Goal: Transaction & Acquisition: Purchase product/service

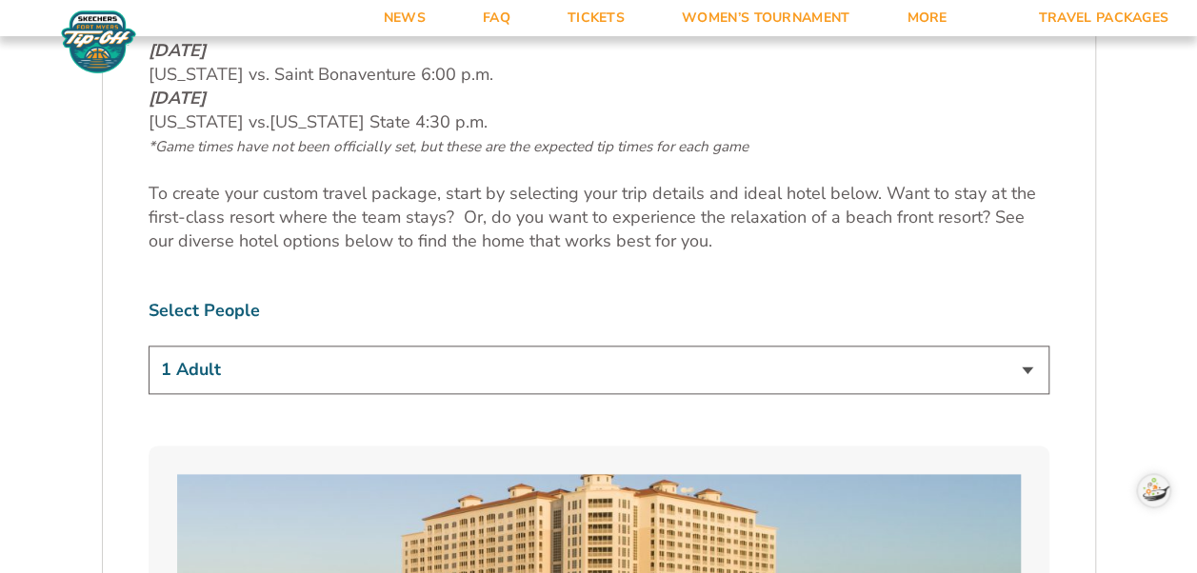
scroll to position [1000, 0]
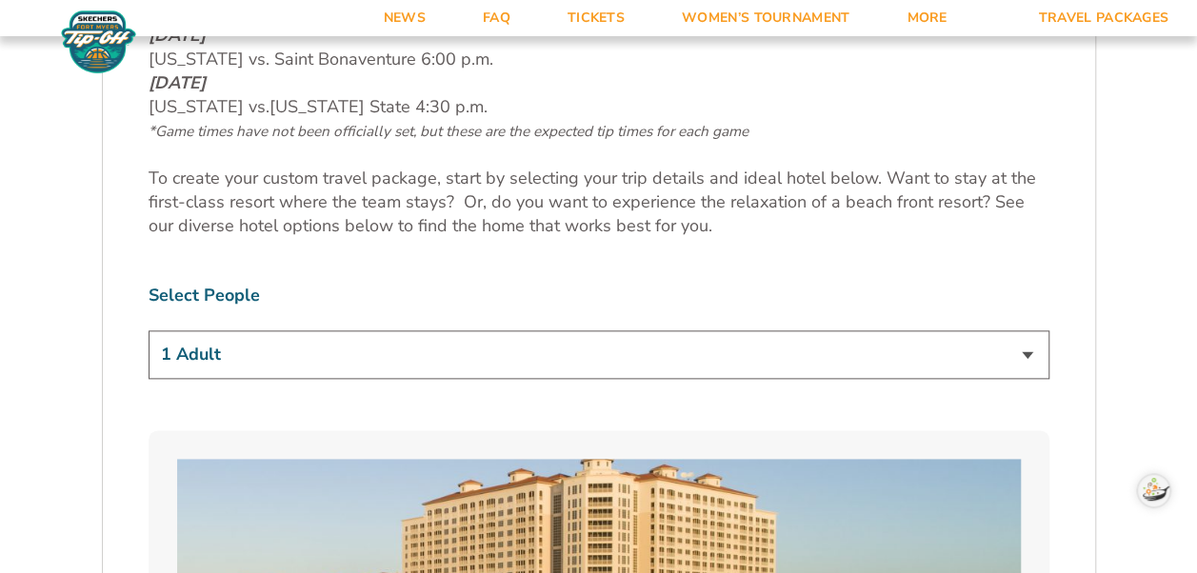
click at [1025, 353] on select "1 Adult 2 Adults 3 Adults 4 Adults 2 Adults + 1 Child 2 Adults + 2 Children 2 A…" at bounding box center [599, 354] width 901 height 49
select select "2 Adults"
click at [149, 330] on select "1 Adult 2 Adults 3 Adults 4 Adults 2 Adults + 1 Child 2 Adults + 2 Children 2 A…" at bounding box center [599, 354] width 901 height 49
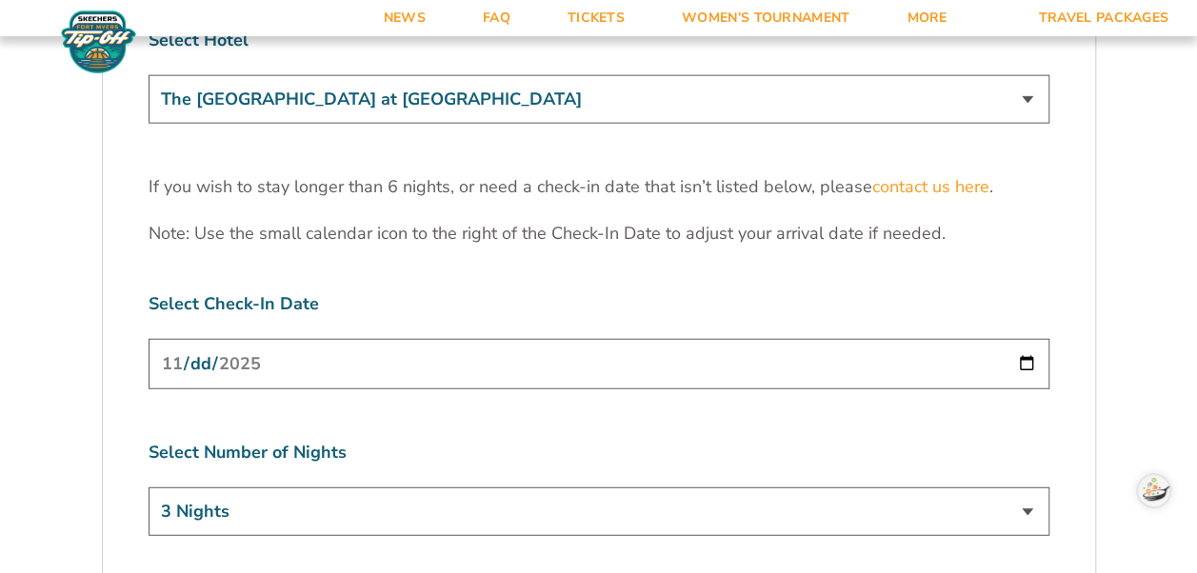
scroll to position [5880, 0]
click at [1027, 487] on select "3 Nights 4 Nights 5 Nights 6 Nights" at bounding box center [599, 511] width 901 height 49
select select "4 Nights"
click at [149, 487] on select "3 Nights 4 Nights 5 Nights 6 Nights" at bounding box center [599, 511] width 901 height 49
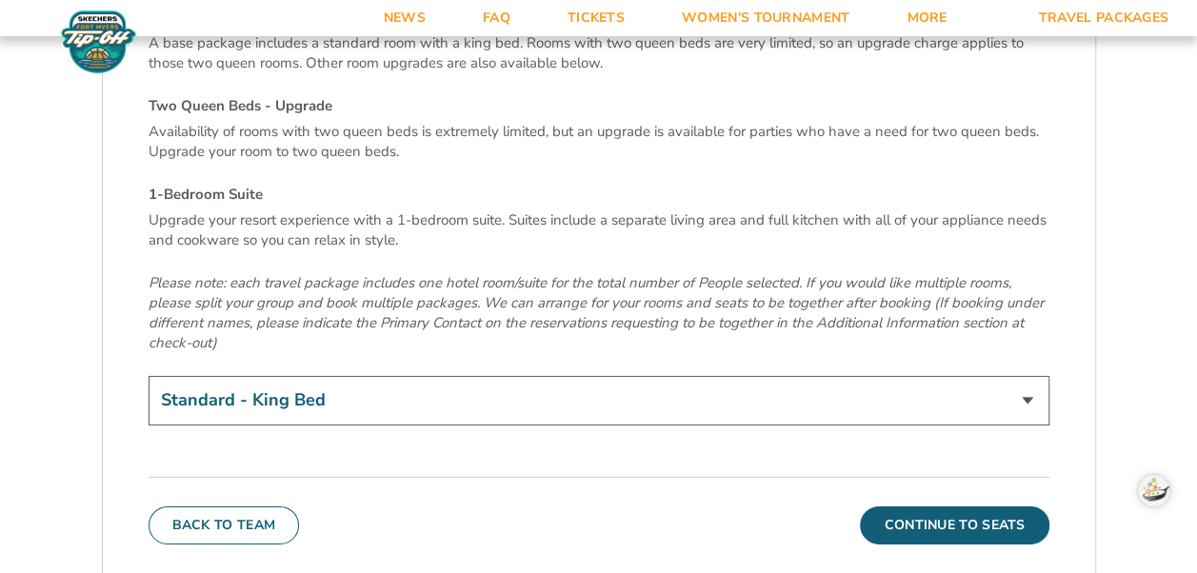
scroll to position [6522, 0]
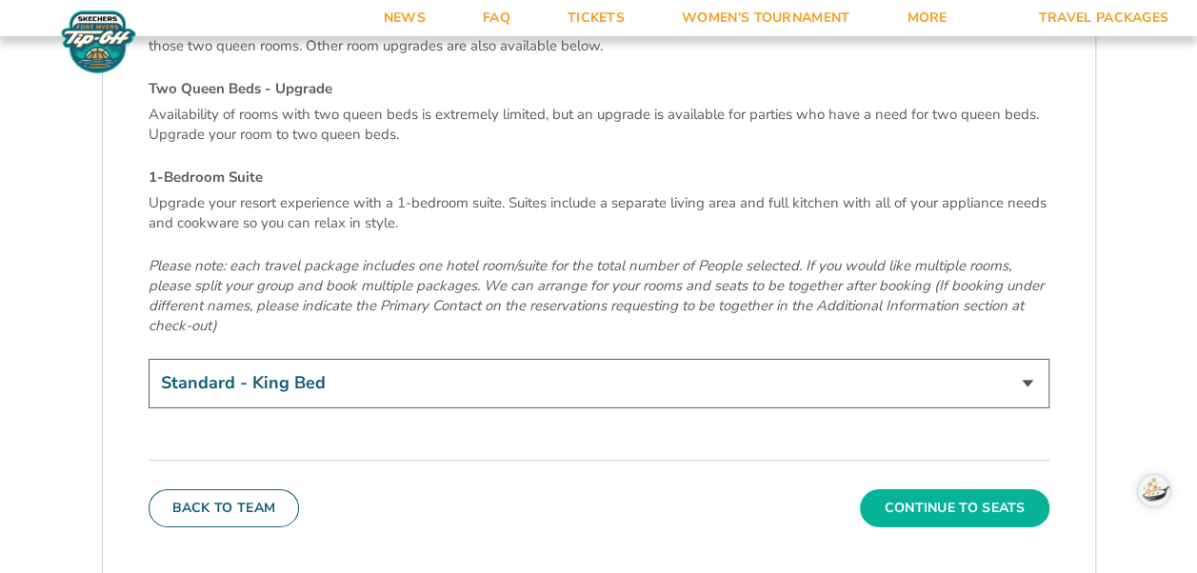
click at [899, 489] on button "Continue To Seats" at bounding box center [954, 508] width 189 height 38
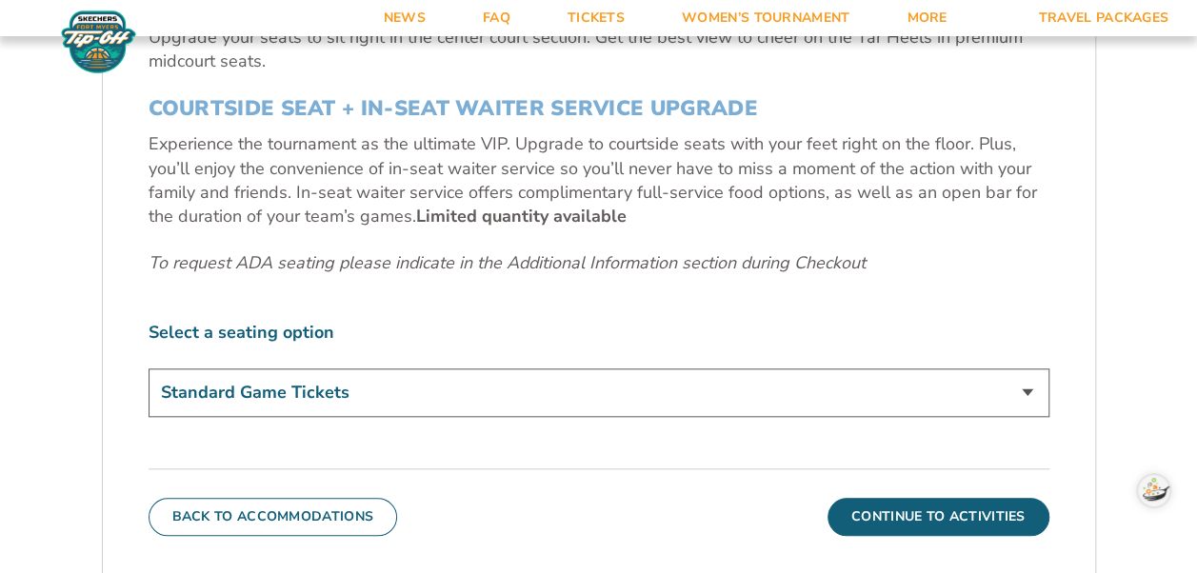
scroll to position [818, 0]
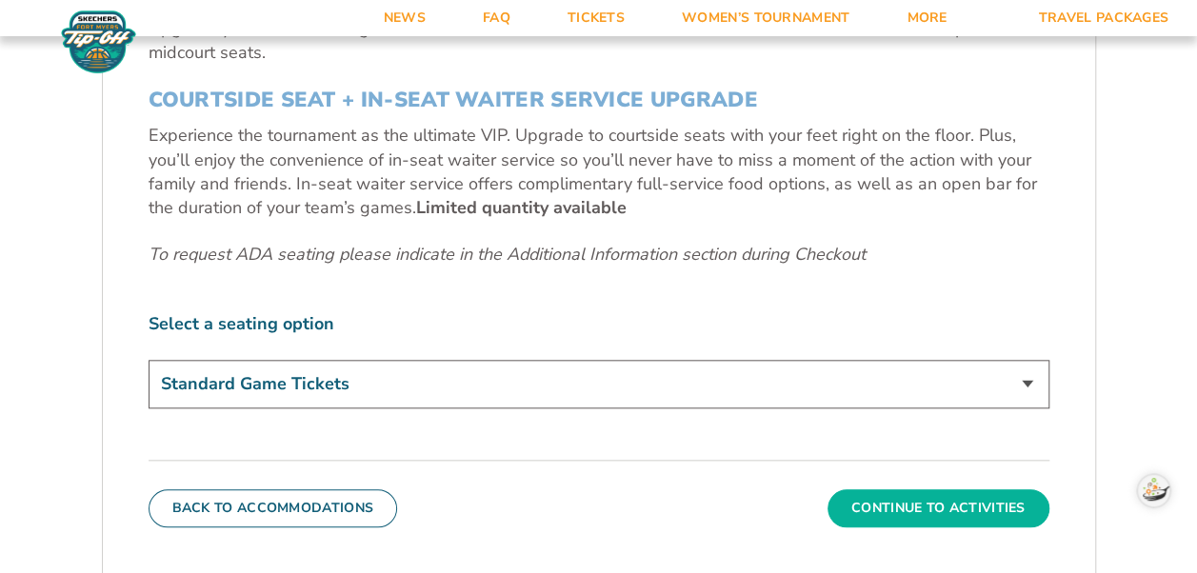
click at [984, 514] on button "Continue To Activities" at bounding box center [938, 508] width 222 height 38
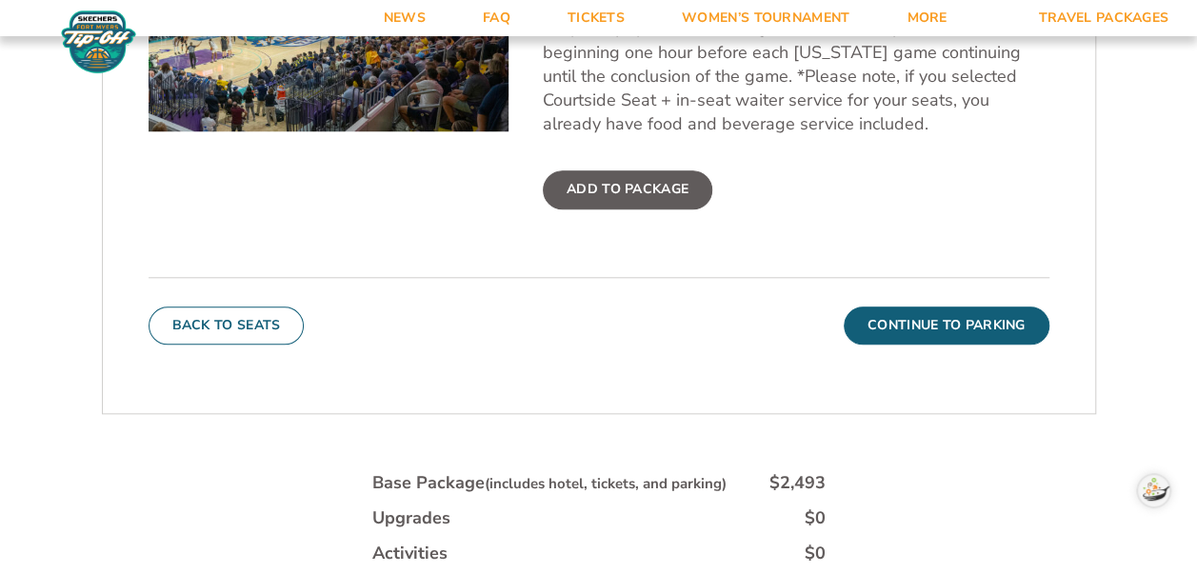
scroll to position [817, 0]
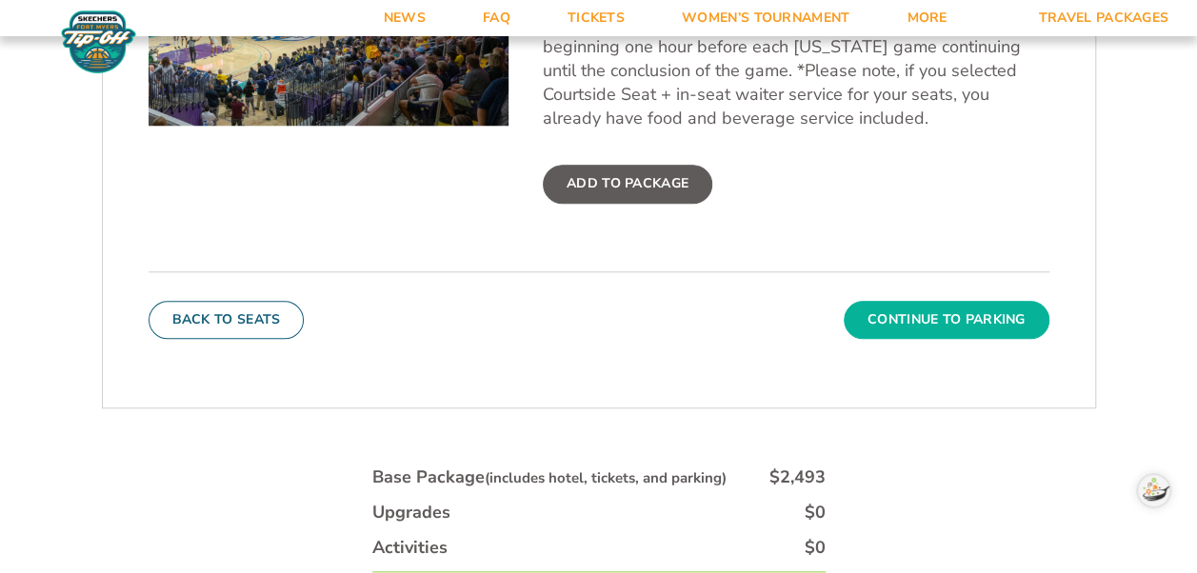
click at [984, 315] on button "Continue To Parking" at bounding box center [947, 320] width 206 height 38
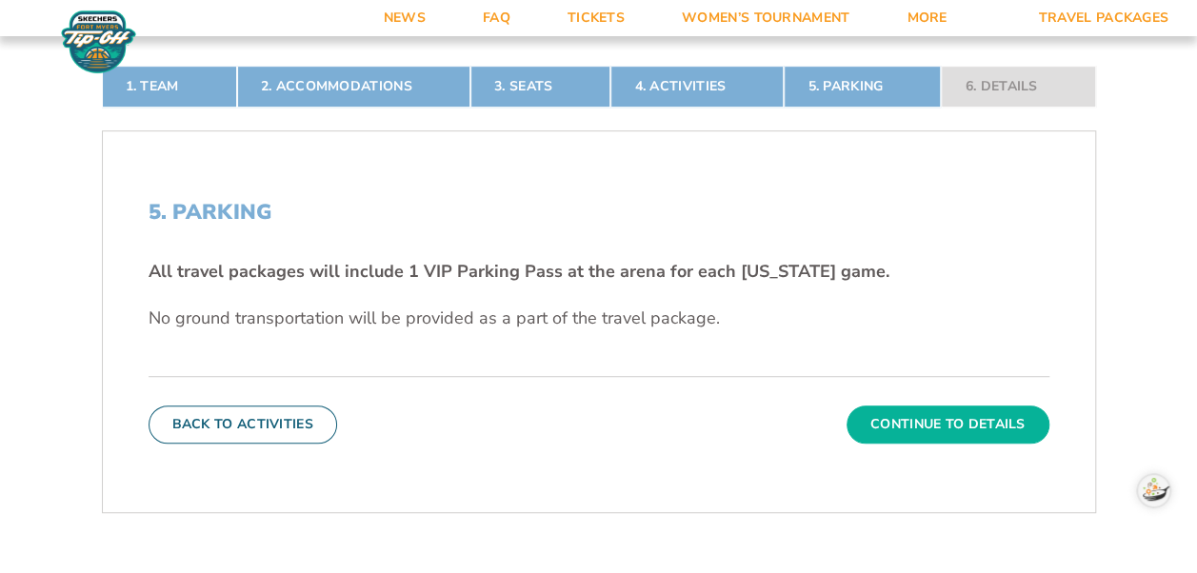
scroll to position [437, 0]
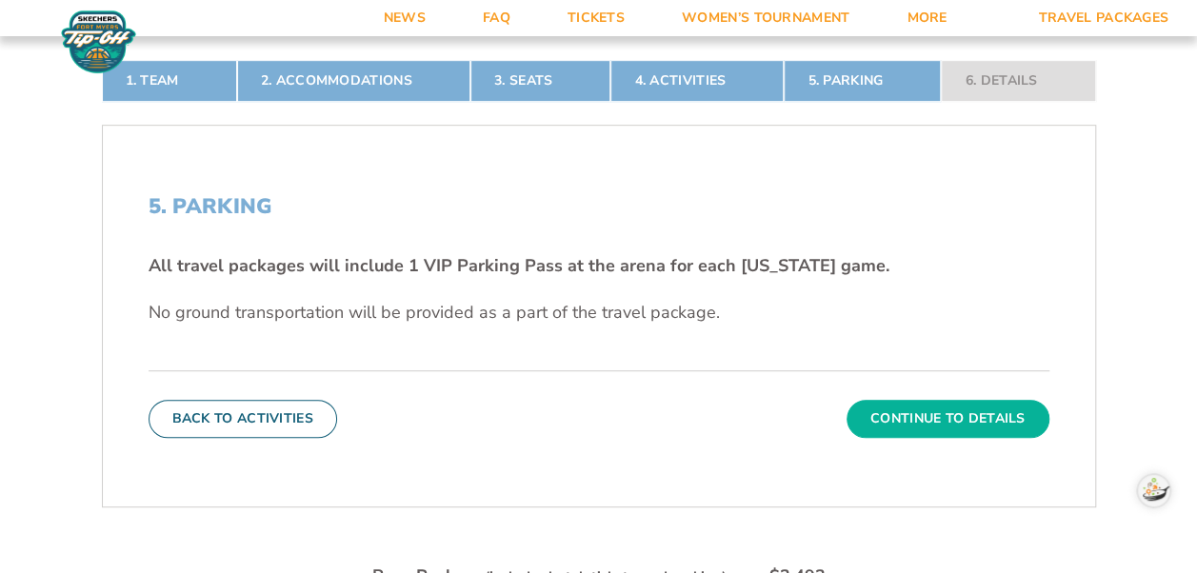
click at [956, 421] on button "Continue To Details" at bounding box center [947, 419] width 203 height 38
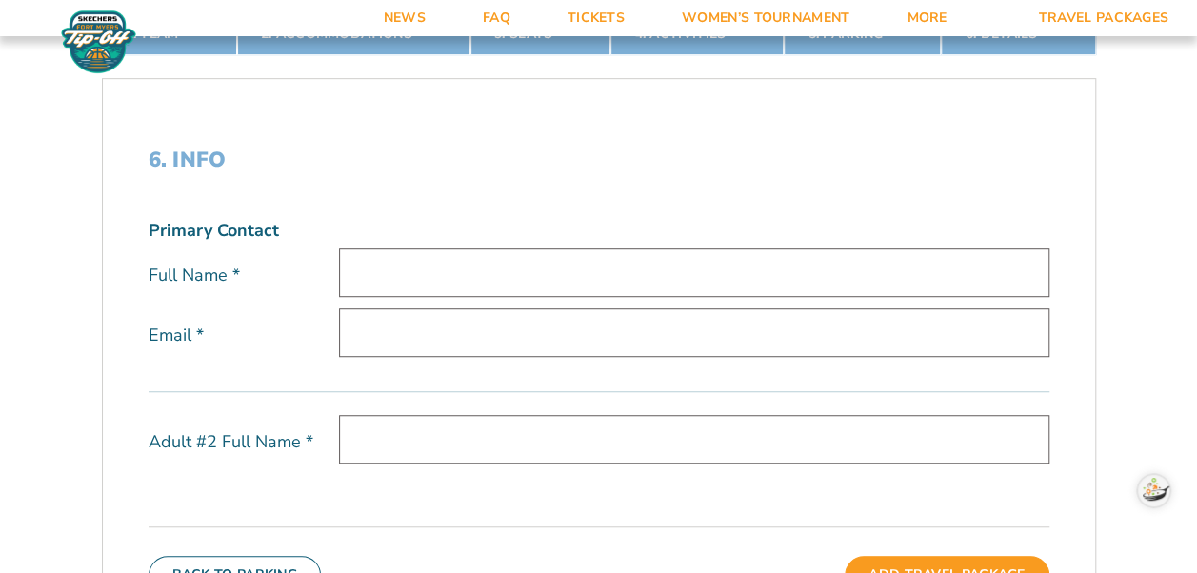
scroll to position [484, 0]
click at [358, 272] on input "text" at bounding box center [694, 273] width 710 height 49
type input "Cheryl Patton Malloy"
click at [350, 333] on input "email" at bounding box center [694, 333] width 710 height 49
type input "[EMAIL_ADDRESS][DOMAIN_NAME]"
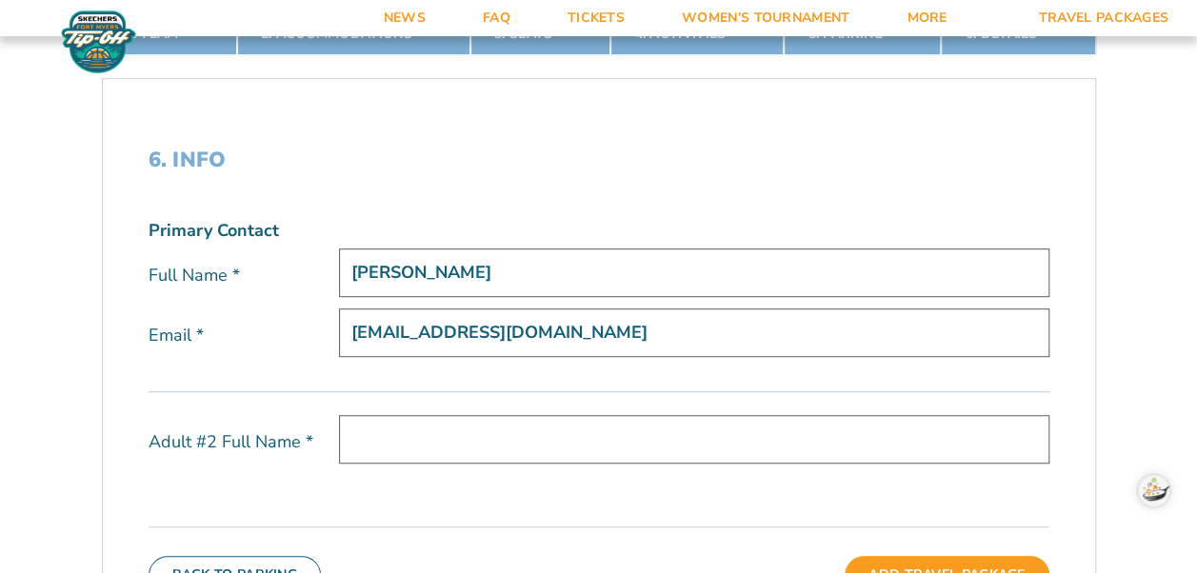
click at [364, 441] on input "text" at bounding box center [694, 439] width 710 height 49
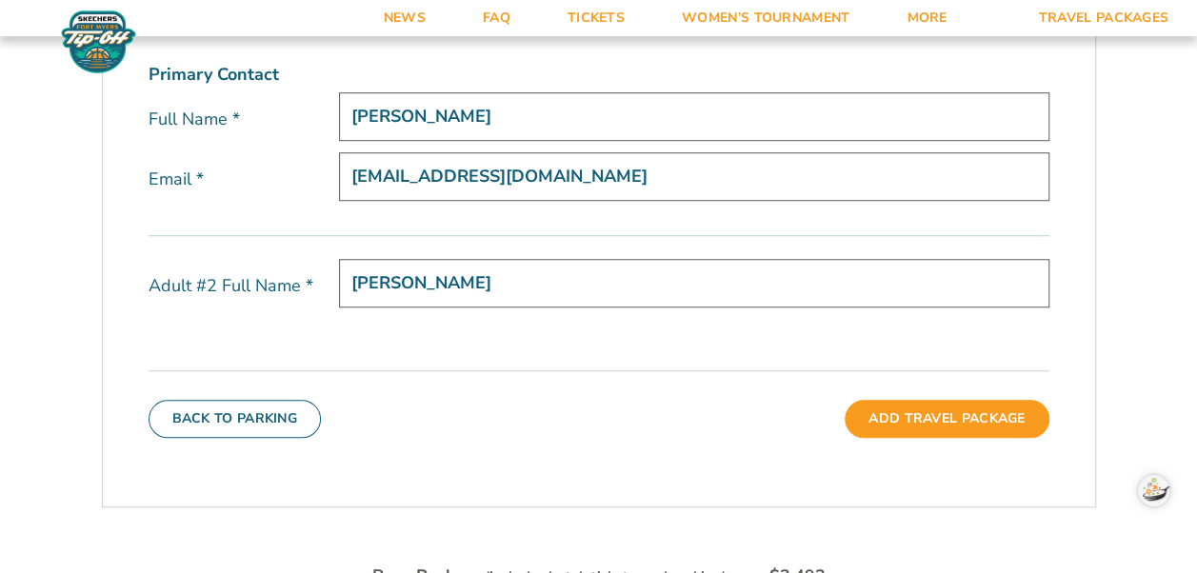
scroll to position [651, 0]
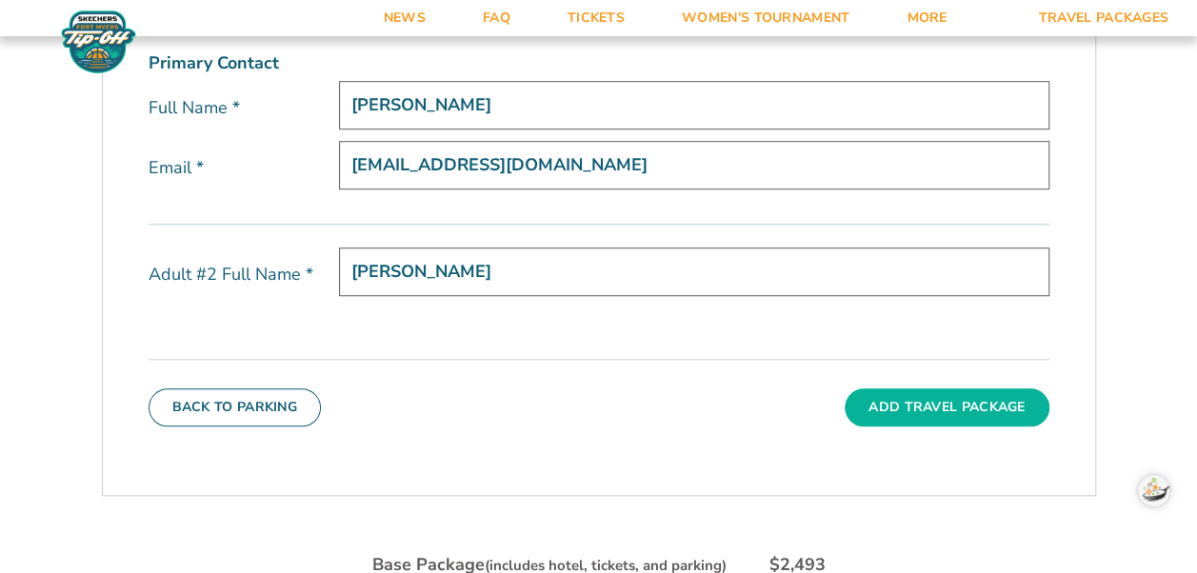
type input "Joseph Edward Malloy"
click at [996, 404] on button "Add Travel Package" at bounding box center [947, 407] width 204 height 38
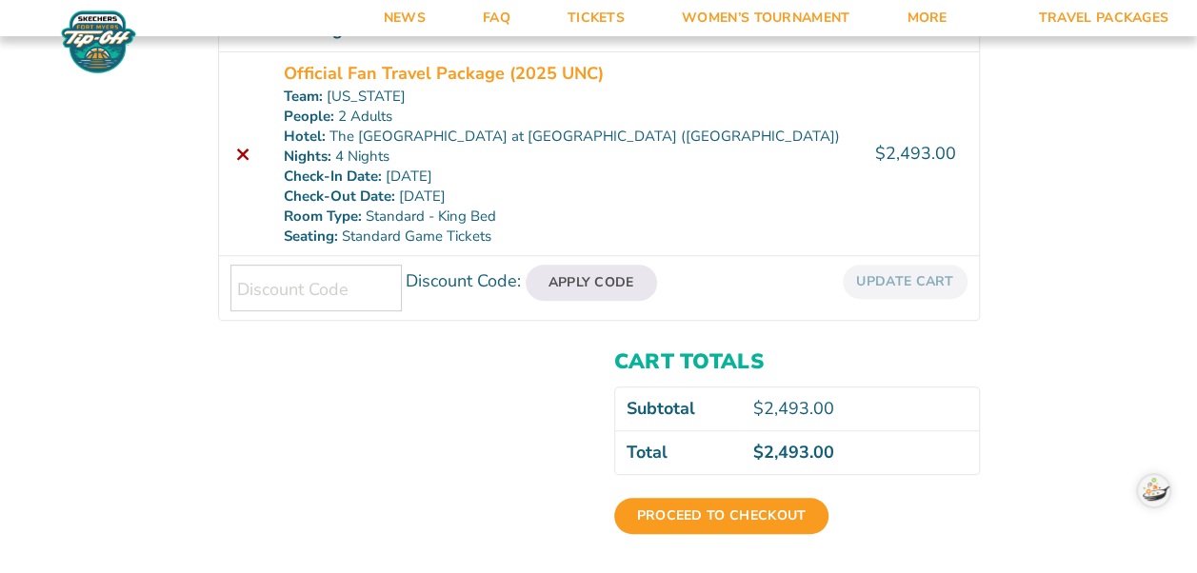
scroll to position [381, 0]
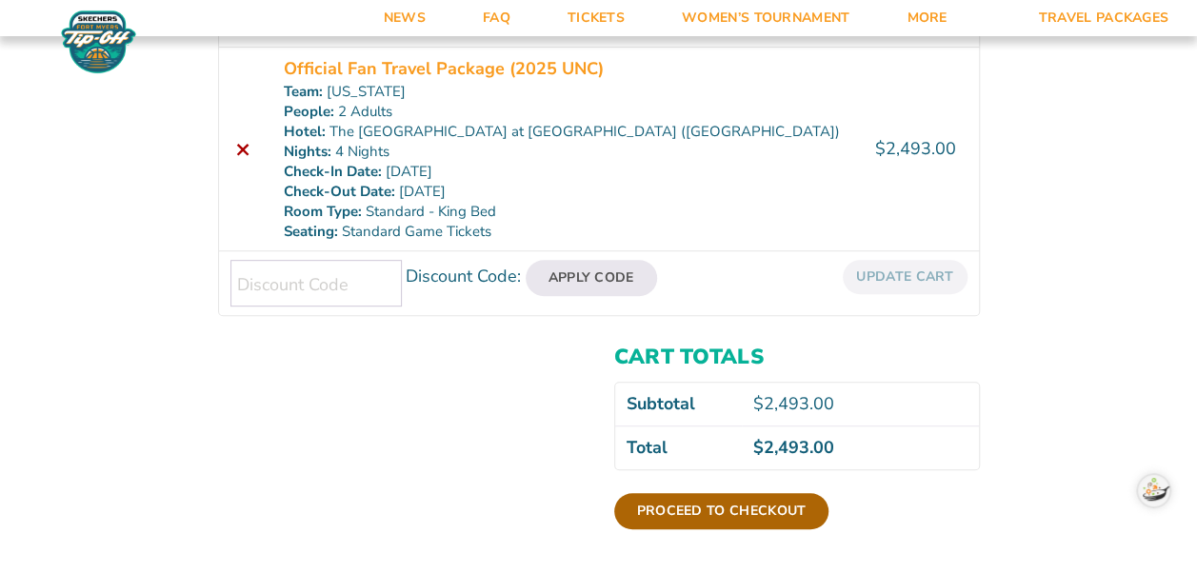
click at [716, 508] on link "Proceed to checkout" at bounding box center [721, 511] width 215 height 36
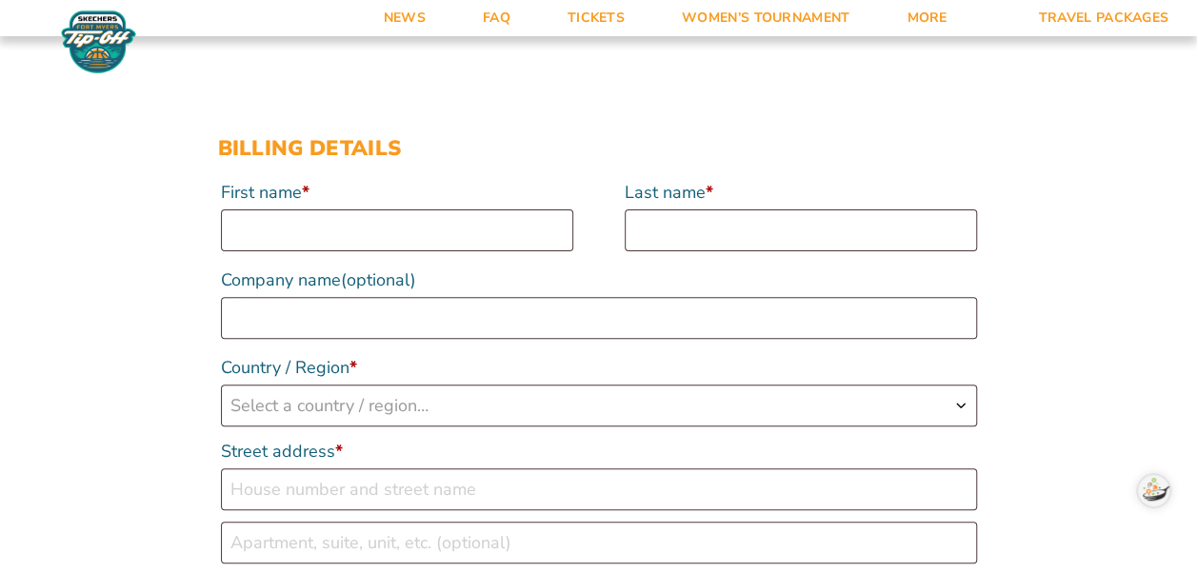
scroll to position [190, 0]
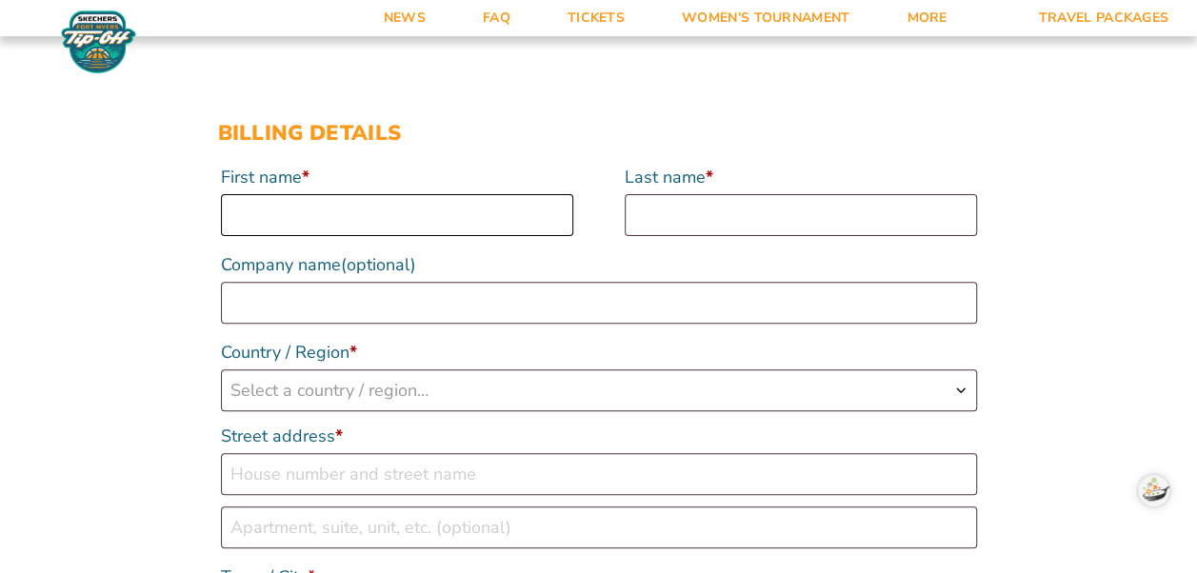
click at [259, 213] on input "First name *" at bounding box center [397, 215] width 352 height 42
type input "[PERSON_NAME]"
type input "[PERSON_NAME] Associates, LLC"
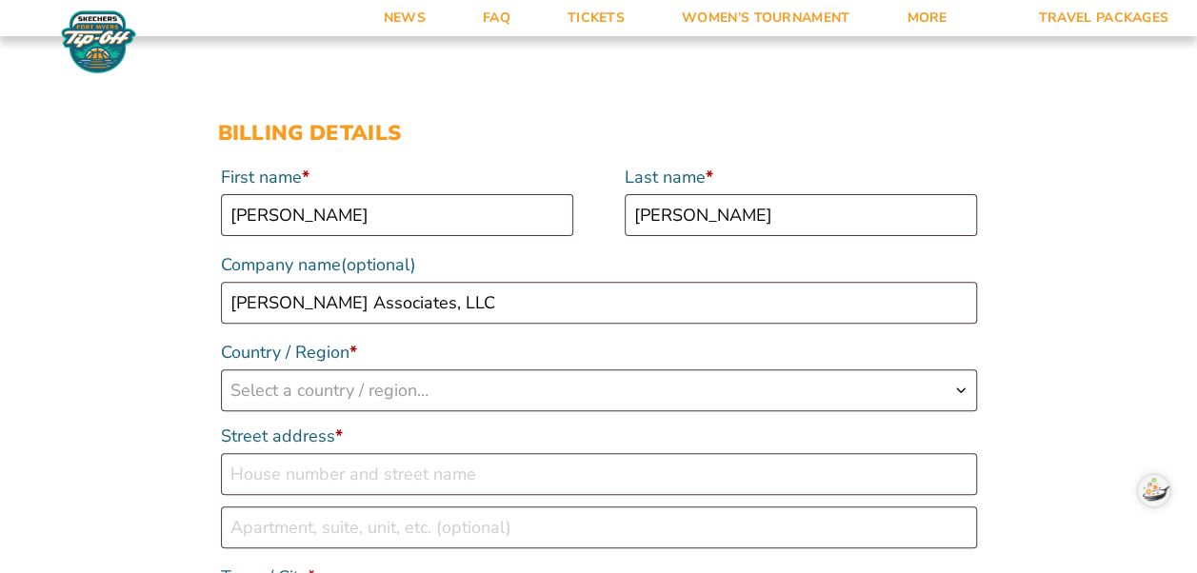
select select "US"
type input "[STREET_ADDRESS][PERSON_NAME]"
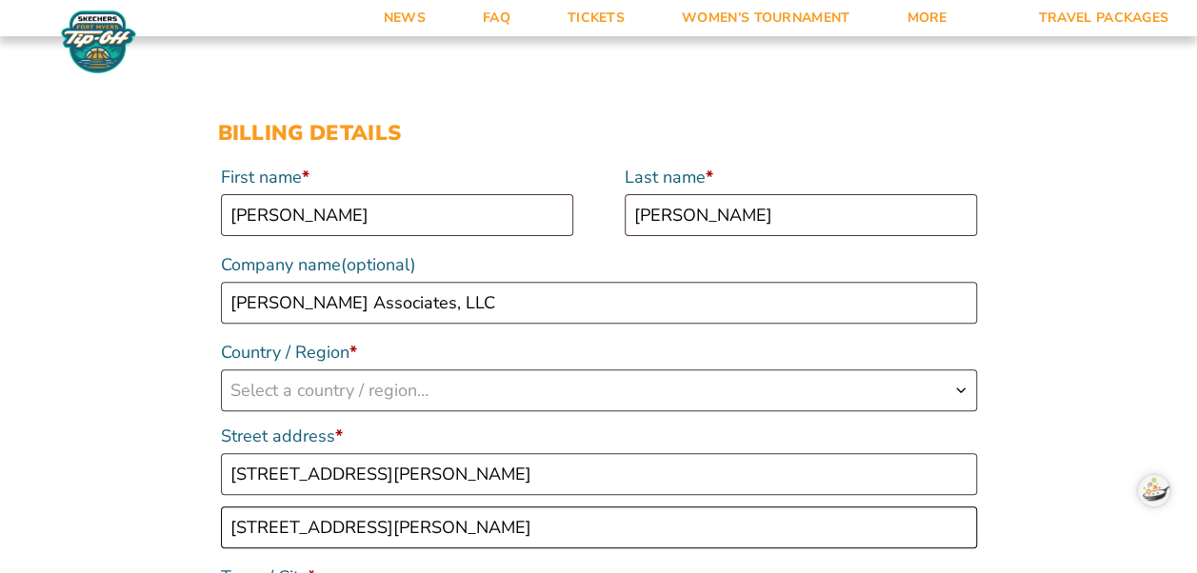
type input "[GEOGRAPHIC_DATA]"
type input "22302"
type input "12023745005"
type input "[EMAIL_ADDRESS][DOMAIN_NAME]"
select select "US"
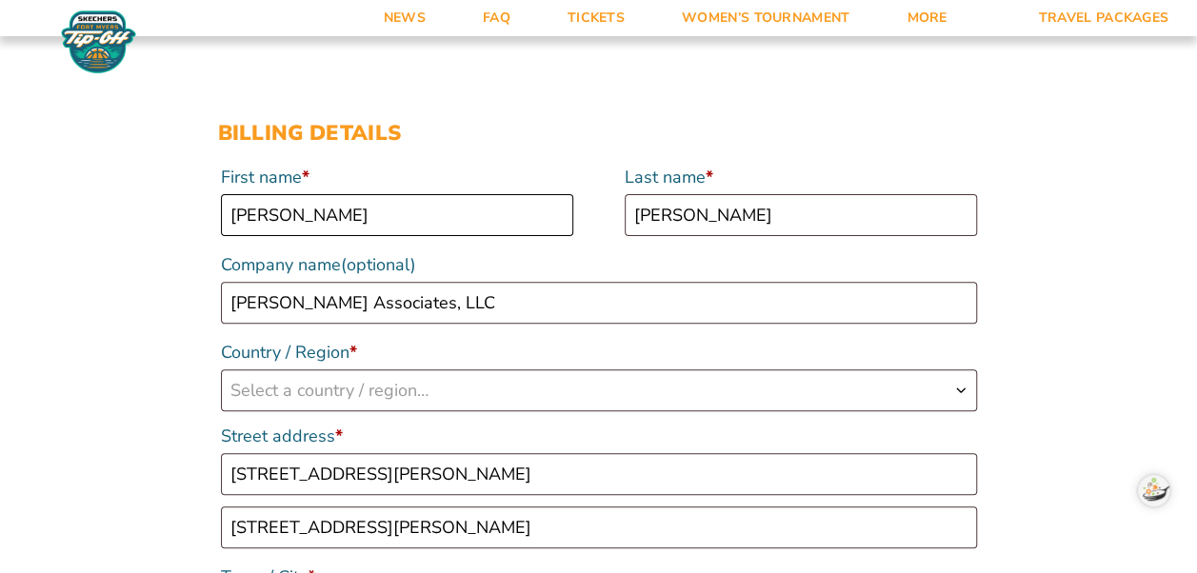
select select "VA"
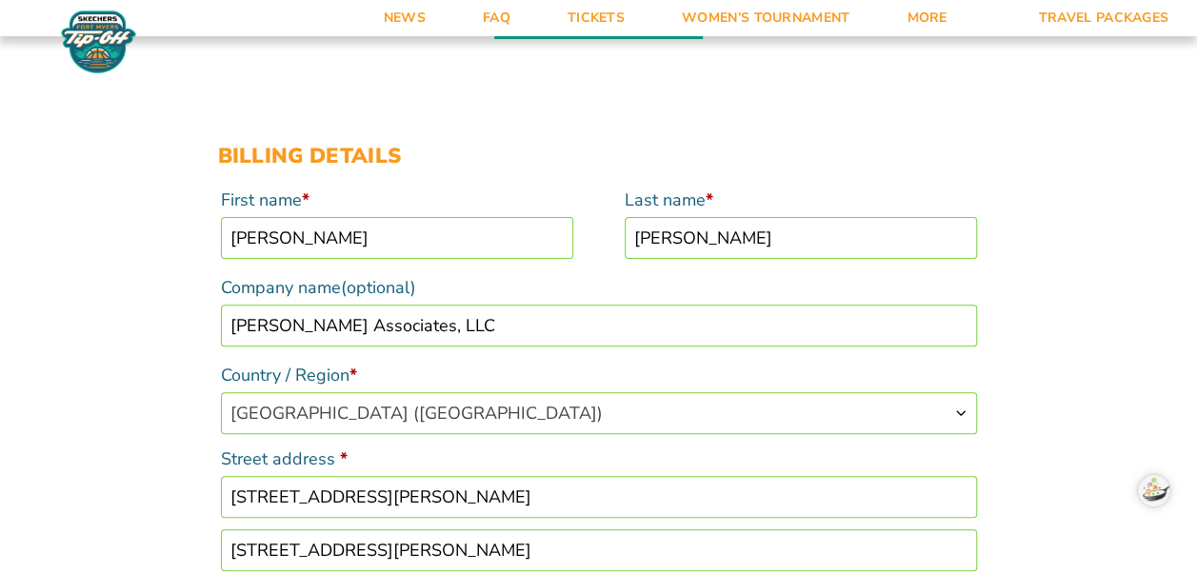
scroll to position [154, 0]
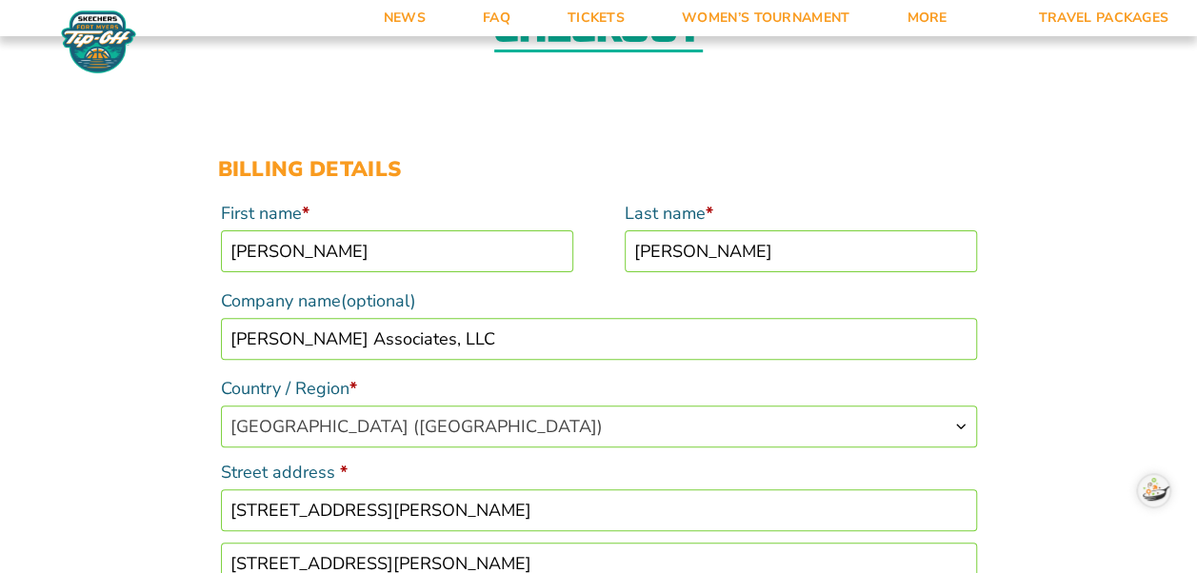
drag, startPoint x: 421, startPoint y: 336, endPoint x: 225, endPoint y: 320, distance: 196.8
click at [225, 320] on input "[PERSON_NAME] Associates, LLC" at bounding box center [599, 339] width 756 height 42
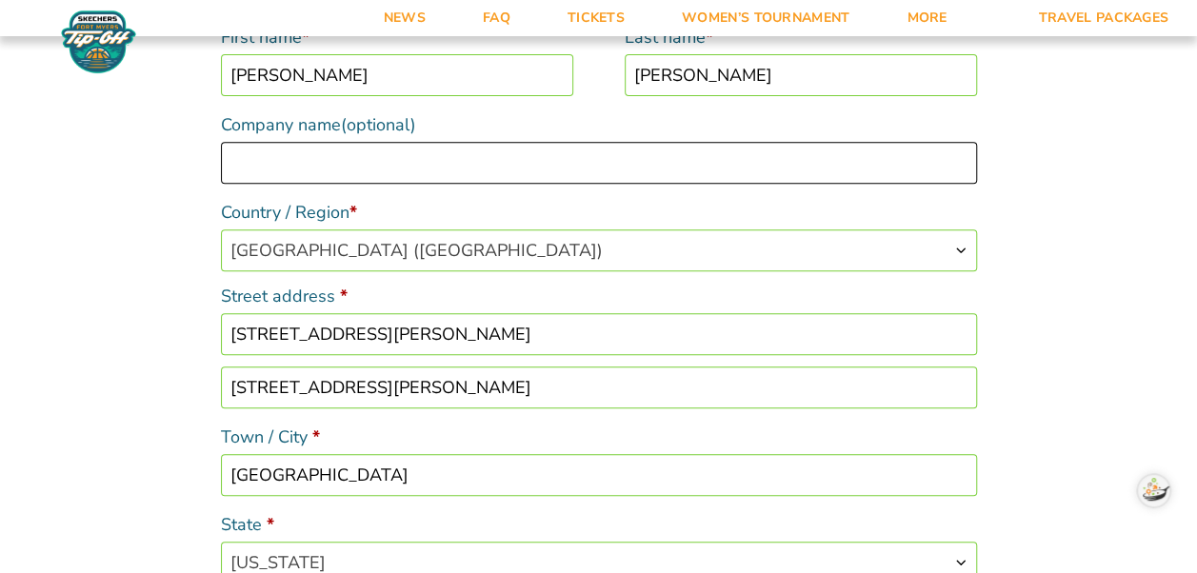
scroll to position [345, 0]
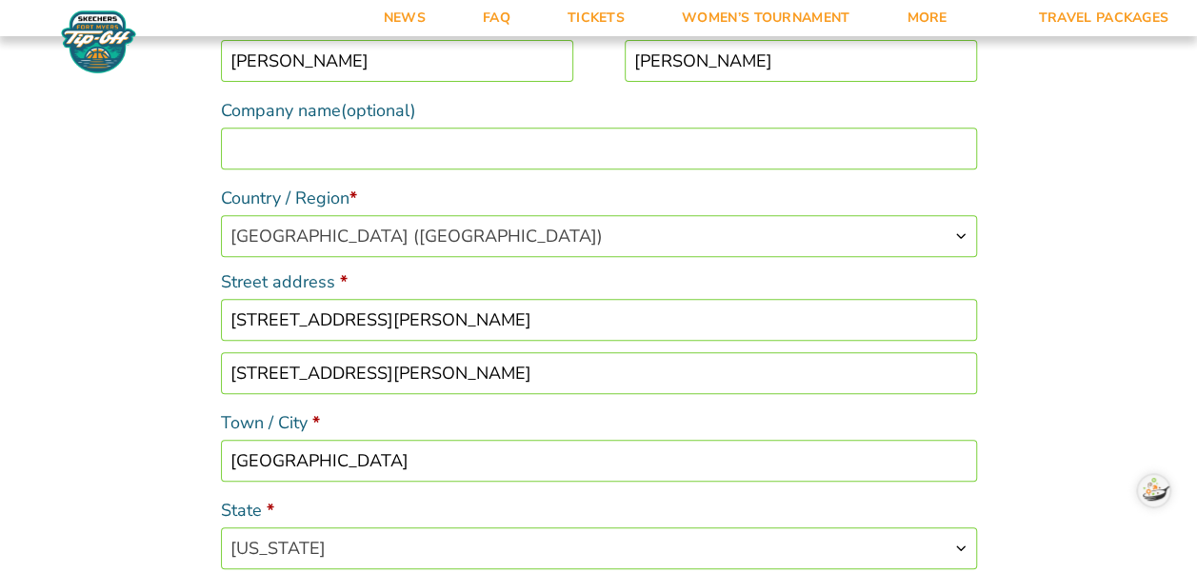
drag, startPoint x: 468, startPoint y: 377, endPoint x: 219, endPoint y: 352, distance: 250.7
click at [219, 353] on p "Apartment, suite, unit, etc. (optional) [STREET_ADDRESS][PERSON_NAME]" at bounding box center [599, 373] width 762 height 48
click at [359, 316] on input "[STREET_ADDRESS][PERSON_NAME]" at bounding box center [599, 320] width 756 height 42
click at [356, 316] on input "[STREET_ADDRESS][PERSON_NAME]" at bounding box center [599, 320] width 756 height 42
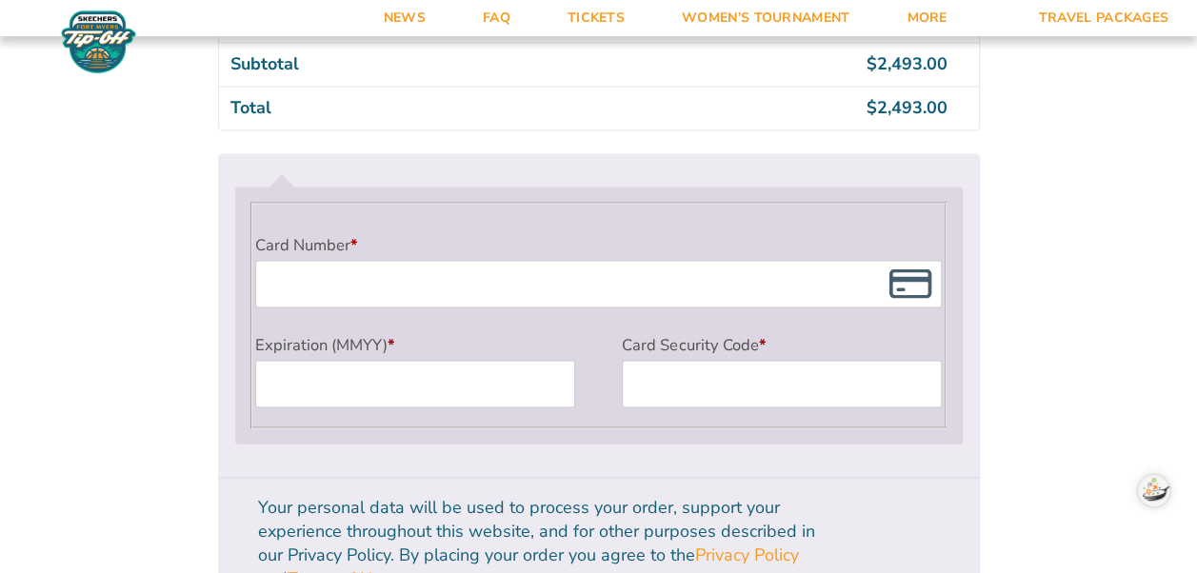
scroll to position [1654, 0]
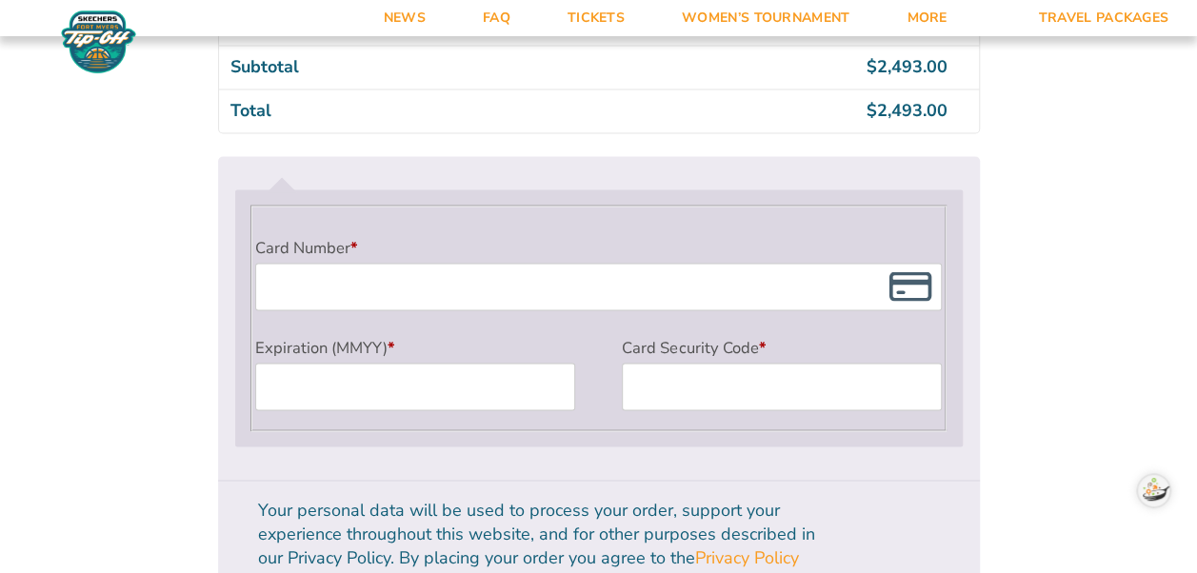
type input "[STREET_ADDRESS][PERSON_NAME]"
